Goal: Information Seeking & Learning: Learn about a topic

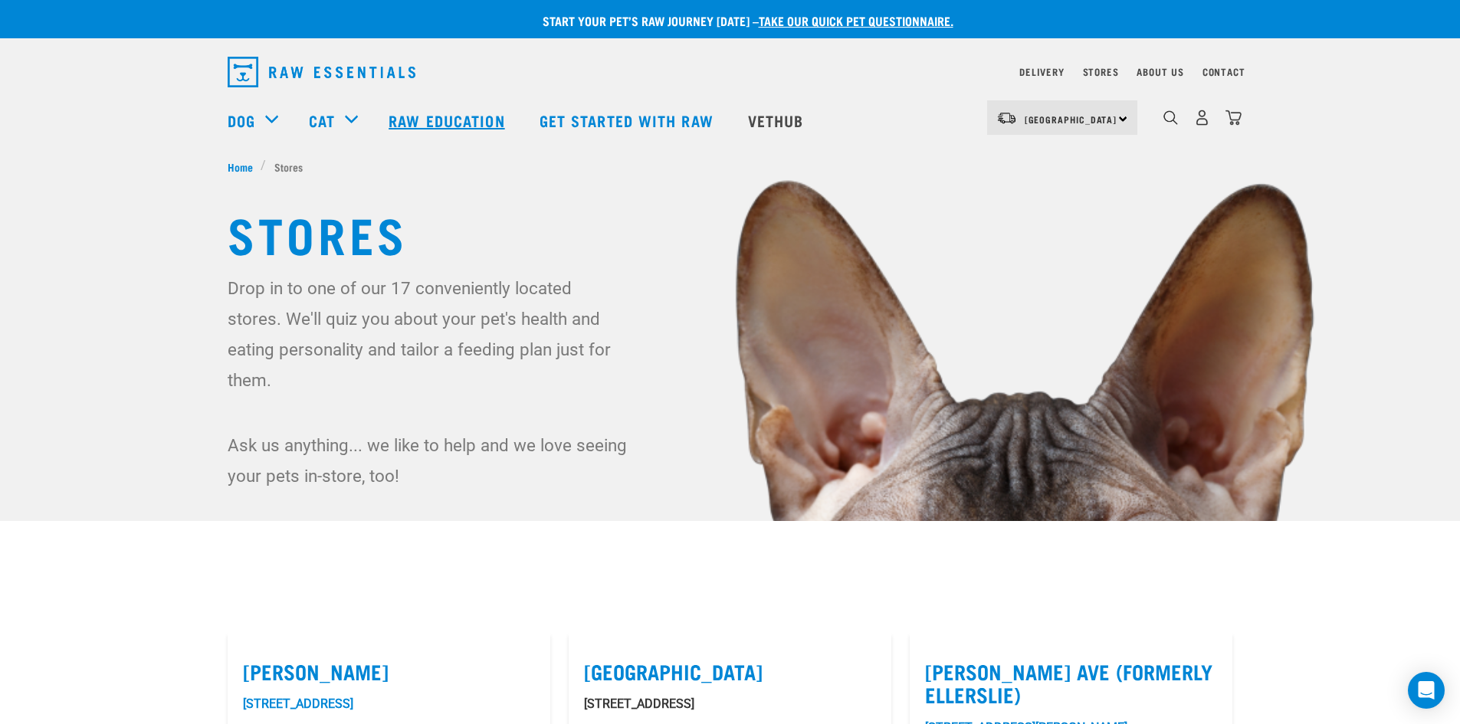
click at [416, 116] on link "Raw Education" at bounding box center [448, 120] width 150 height 61
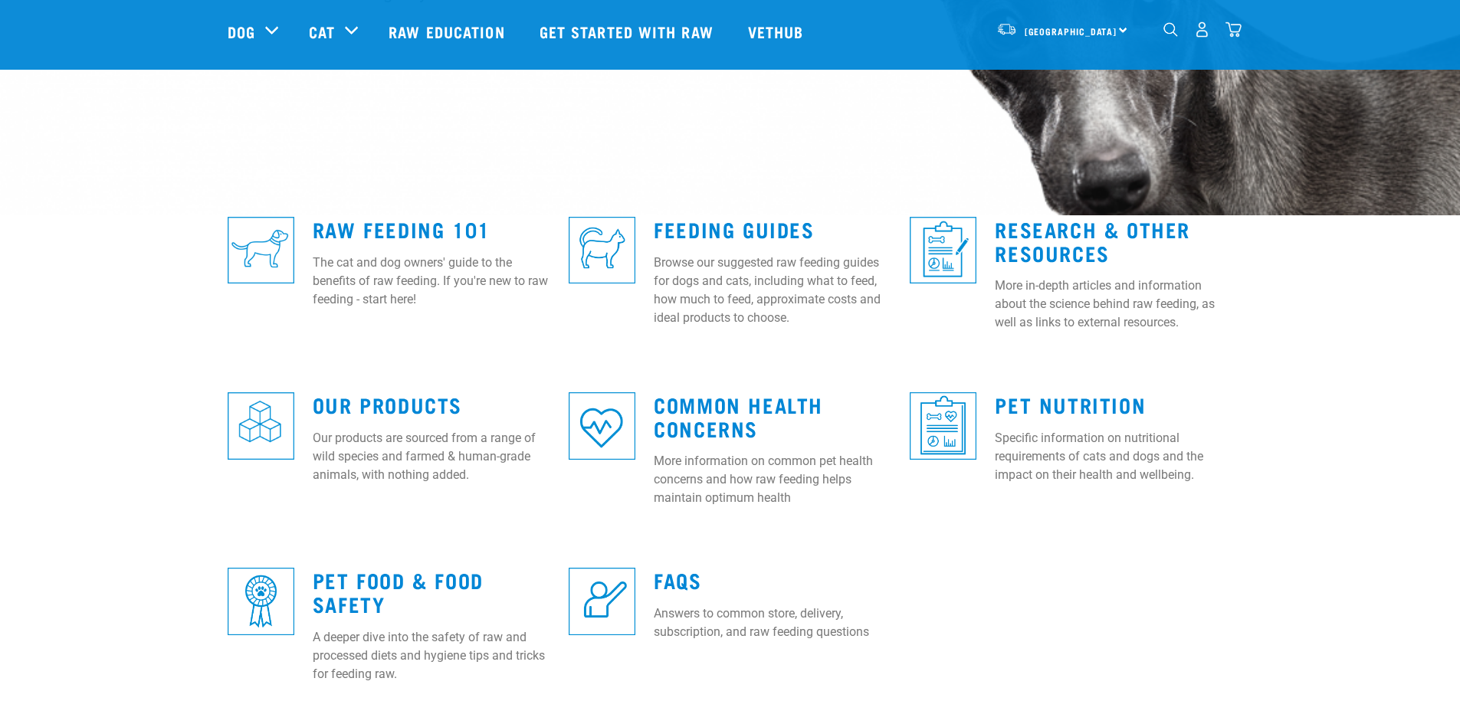
scroll to position [306, 0]
click at [421, 228] on link "Raw Feeding 101" at bounding box center [402, 227] width 178 height 11
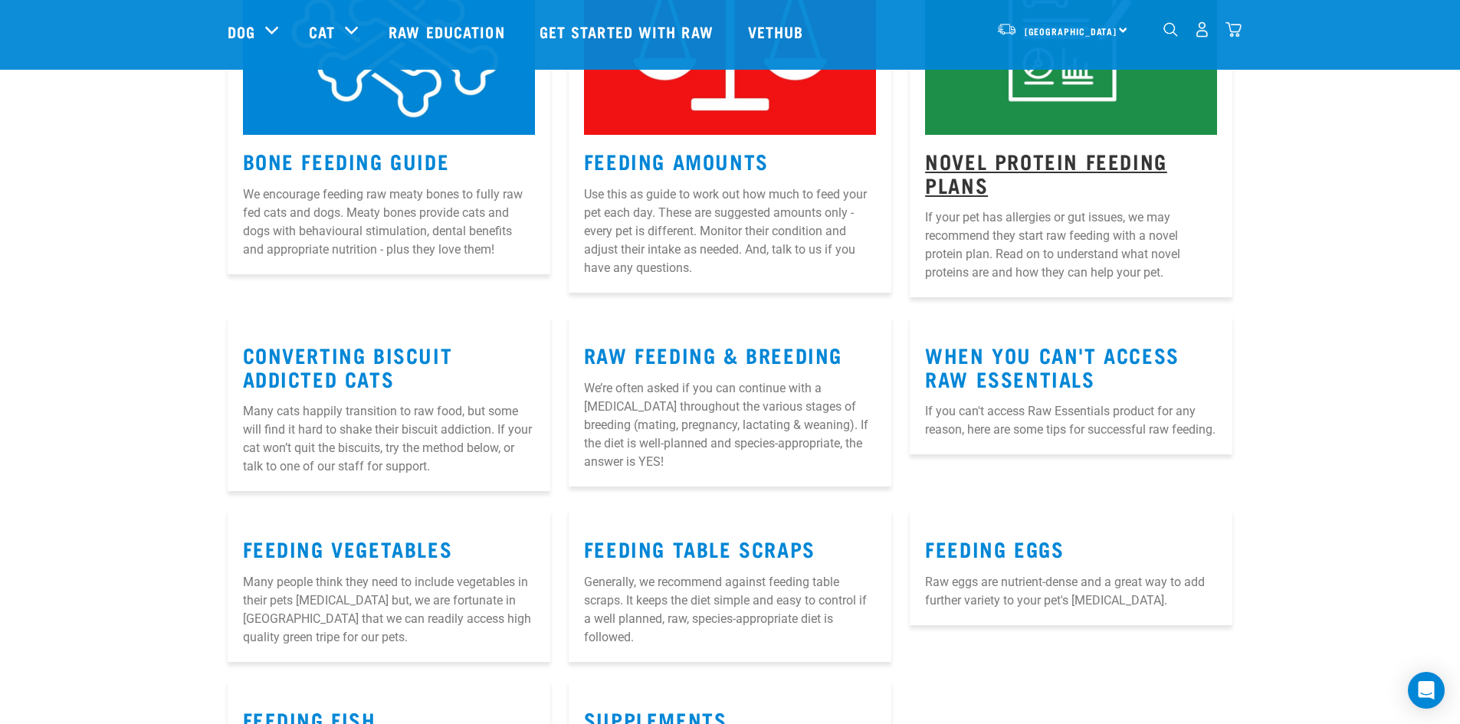
scroll to position [1609, 0]
click at [956, 154] on link "Novel Protein Feeding Plans" at bounding box center [1046, 171] width 242 height 35
